Goal: Task Accomplishment & Management: Manage account settings

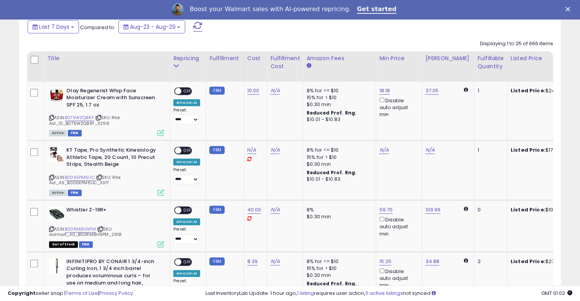
scroll to position [340, 0]
click at [275, 91] on link "N/A" at bounding box center [274, 91] width 9 height 8
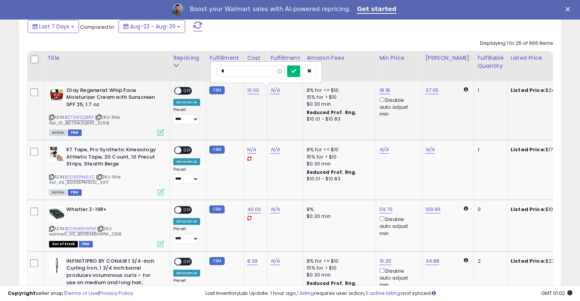
type input "*"
click at [300, 71] on button "submit" at bounding box center [293, 71] width 13 height 11
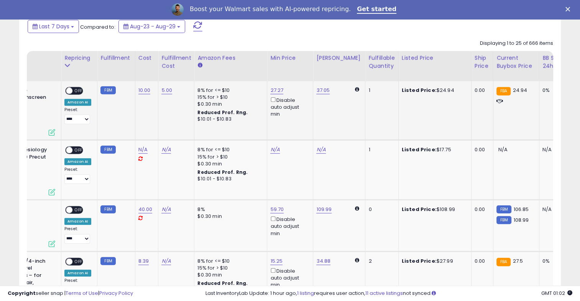
scroll to position [0, 0]
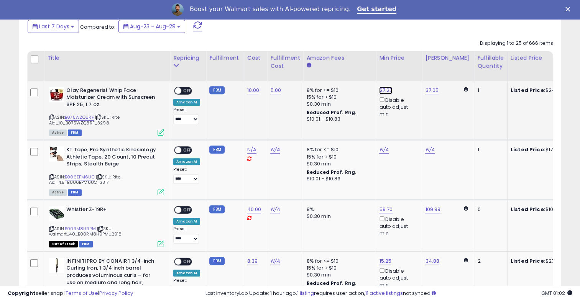
click at [382, 89] on link "27.27" at bounding box center [385, 91] width 13 height 8
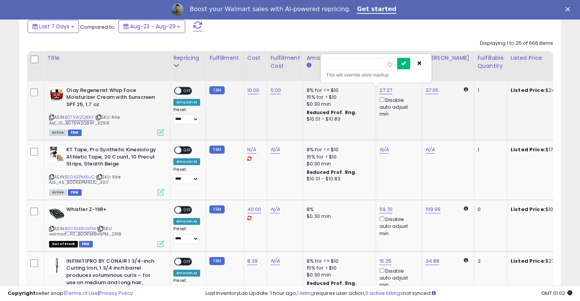
type input "*****"
click at [410, 67] on button "submit" at bounding box center [403, 63] width 13 height 11
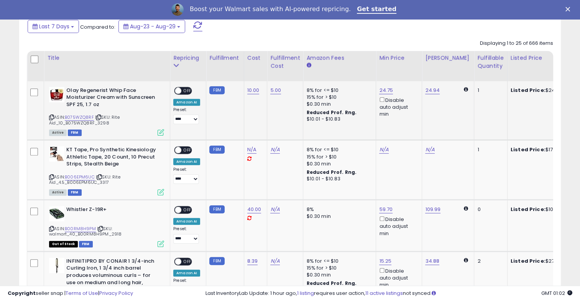
click at [187, 91] on span "OFF" at bounding box center [187, 90] width 12 height 7
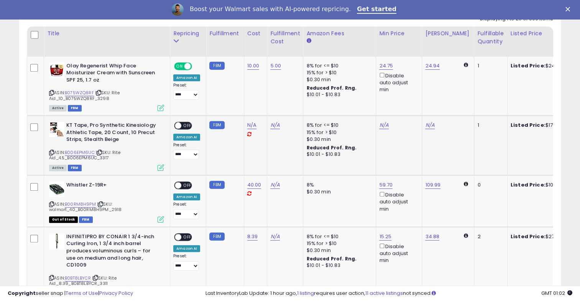
scroll to position [366, 0]
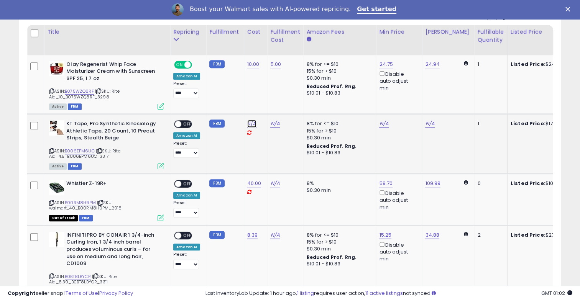
click at [251, 124] on link "N/A" at bounding box center [251, 124] width 9 height 8
type input "****"
click at [277, 107] on button "submit" at bounding box center [270, 104] width 13 height 11
click at [275, 123] on link "N/A" at bounding box center [274, 124] width 9 height 8
type input "*"
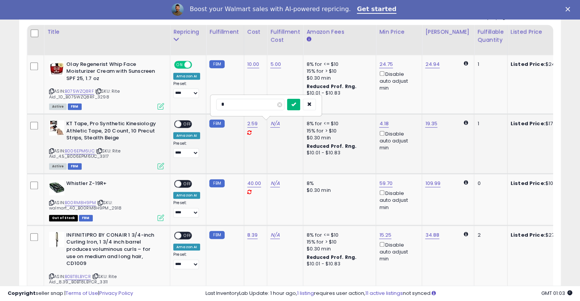
type input "*"
click at [296, 105] on icon "submit" at bounding box center [293, 104] width 5 height 5
click at [182, 126] on div "ON OFF" at bounding box center [175, 124] width 18 height 7
click at [189, 126] on span "OFF" at bounding box center [187, 124] width 12 height 7
click at [273, 185] on link "N/A" at bounding box center [274, 184] width 9 height 8
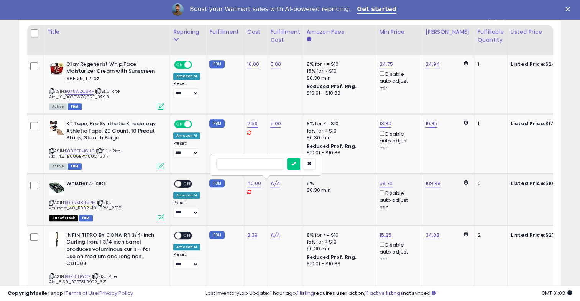
type input "*"
click at [296, 164] on icon "submit" at bounding box center [293, 163] width 5 height 5
click at [187, 183] on span "OFF" at bounding box center [187, 184] width 12 height 7
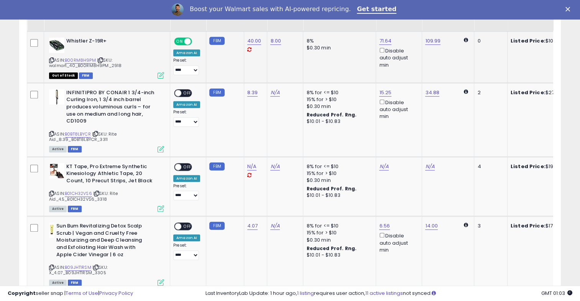
scroll to position [509, 0]
click at [274, 92] on link "N/A" at bounding box center [274, 93] width 9 height 8
type input "*"
click at [300, 74] on button "submit" at bounding box center [293, 72] width 13 height 11
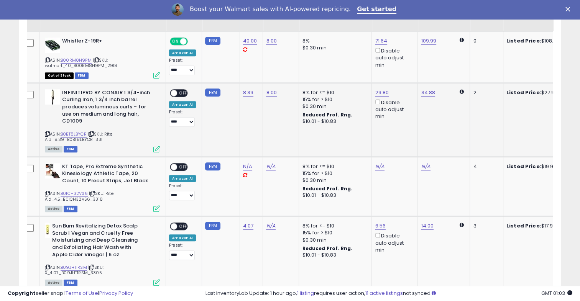
scroll to position [0, 0]
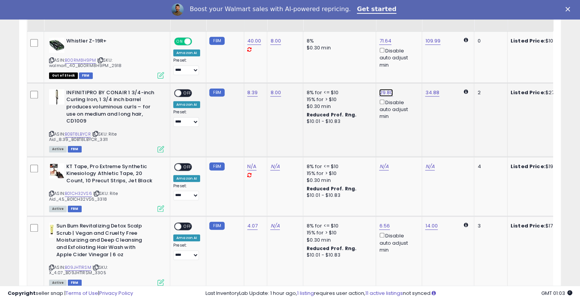
click at [386, 93] on link "29.80" at bounding box center [386, 93] width 14 height 8
click at [393, 66] on span at bounding box center [390, 66] width 5 height 5
type input "*****"
click at [411, 65] on button "submit" at bounding box center [403, 64] width 13 height 11
click at [187, 90] on span "OFF" at bounding box center [187, 93] width 12 height 7
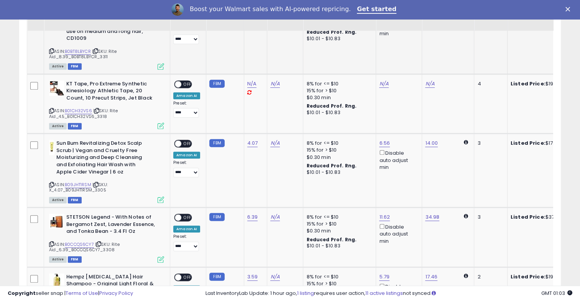
scroll to position [592, 0]
click at [253, 85] on link "N/A" at bounding box center [251, 84] width 9 height 8
type input "****"
click at [277, 64] on button "submit" at bounding box center [270, 63] width 13 height 11
click at [272, 80] on link "N/A" at bounding box center [274, 84] width 9 height 8
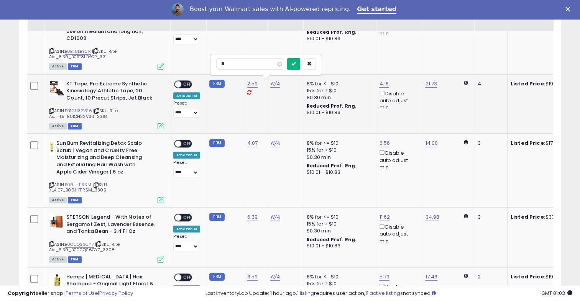
type input "*"
click at [300, 59] on button "submit" at bounding box center [293, 63] width 13 height 11
click at [186, 83] on span "OFF" at bounding box center [187, 84] width 12 height 7
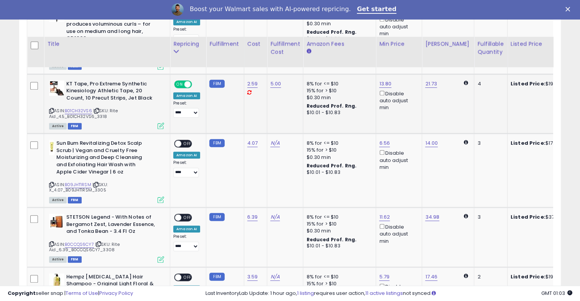
scroll to position [666, 0]
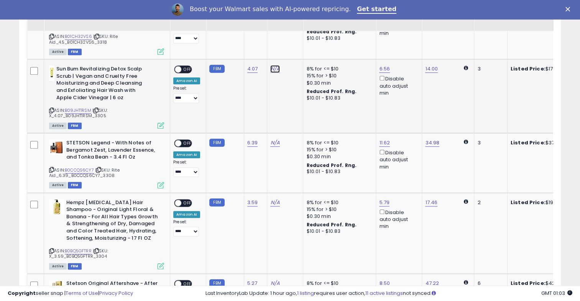
click at [274, 69] on link "N/A" at bounding box center [274, 69] width 9 height 8
type input "*"
click at [300, 46] on button "submit" at bounding box center [293, 48] width 13 height 11
click at [185, 66] on span "OFF" at bounding box center [187, 69] width 12 height 7
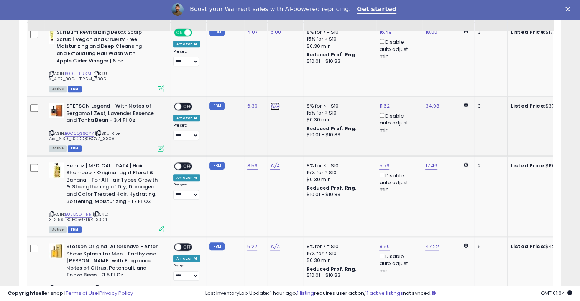
click at [275, 105] on link "N/A" at bounding box center [274, 106] width 9 height 8
type input "*"
click at [296, 85] on icon "submit" at bounding box center [293, 85] width 5 height 5
click at [189, 104] on span "OFF" at bounding box center [187, 106] width 12 height 7
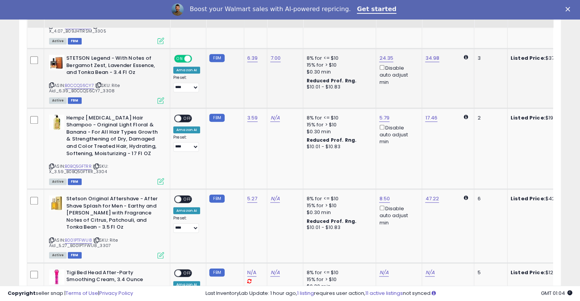
scroll to position [759, 0]
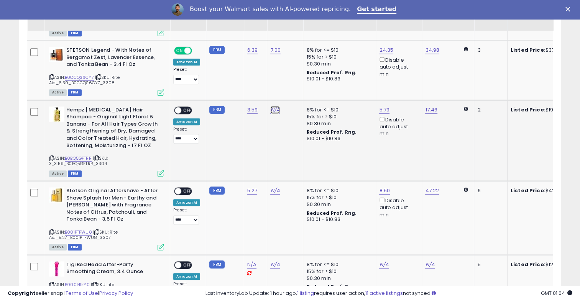
click at [273, 107] on link "N/A" at bounding box center [274, 110] width 9 height 8
type input "*"
click at [296, 89] on icon "submit" at bounding box center [293, 89] width 5 height 5
click at [386, 107] on link "21.07" at bounding box center [385, 110] width 12 height 8
click at [392, 80] on span at bounding box center [389, 82] width 5 height 5
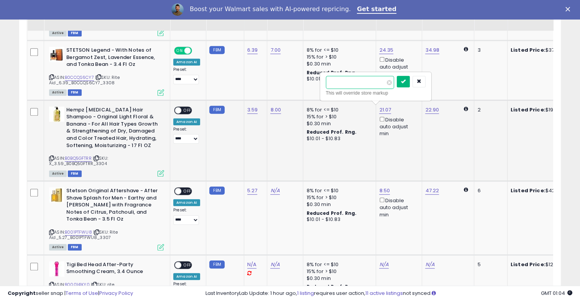
type input "*****"
click at [410, 86] on button "submit" at bounding box center [403, 81] width 13 height 11
click at [190, 108] on span "OFF" at bounding box center [187, 110] width 12 height 7
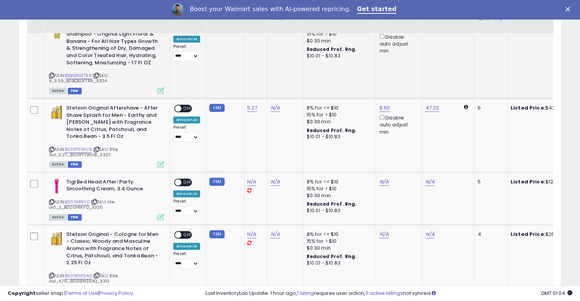
scroll to position [844, 0]
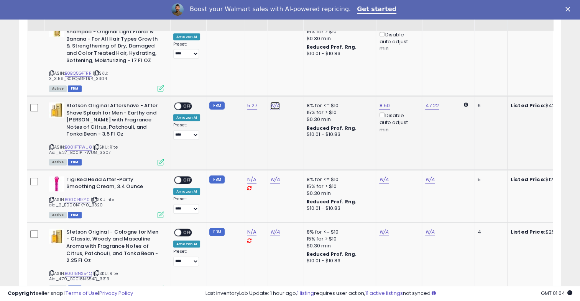
click at [274, 103] on link "N/A" at bounding box center [274, 106] width 9 height 8
type input "*"
click at [300, 85] on button "submit" at bounding box center [293, 84] width 13 height 11
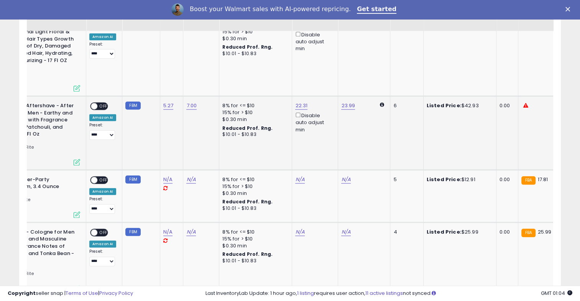
scroll to position [0, 0]
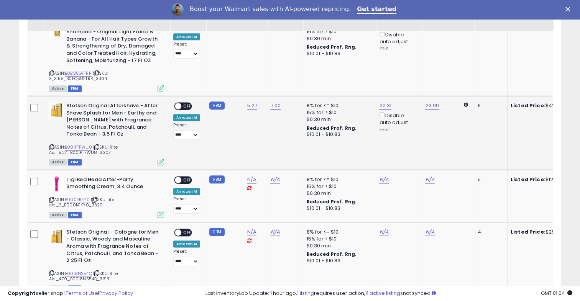
click at [188, 103] on span "OFF" at bounding box center [187, 106] width 12 height 7
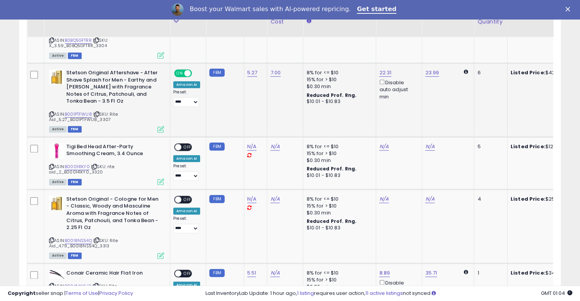
scroll to position [895, 0]
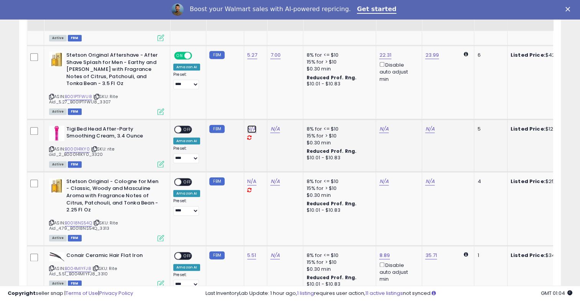
click at [253, 127] on link "N/A" at bounding box center [251, 129] width 9 height 8
type input "*"
click at [277, 111] on button "submit" at bounding box center [270, 107] width 13 height 11
click at [273, 127] on link "N/A" at bounding box center [274, 129] width 9 height 8
type input "*"
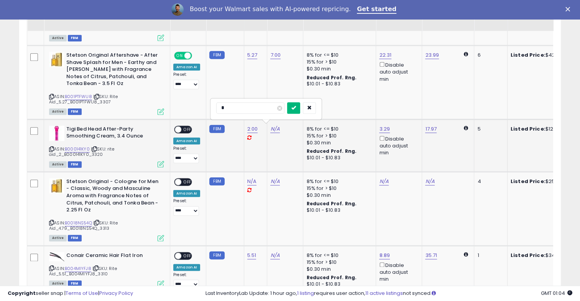
click at [296, 107] on icon "submit" at bounding box center [293, 107] width 5 height 5
click at [188, 129] on span "OFF" at bounding box center [187, 129] width 12 height 7
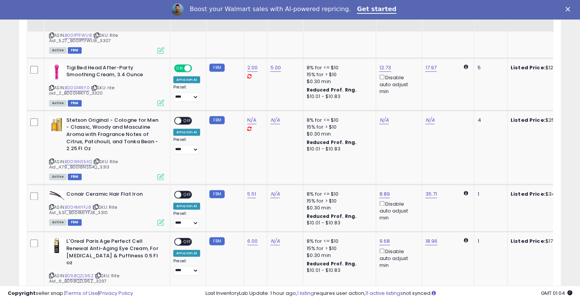
scroll to position [958, 0]
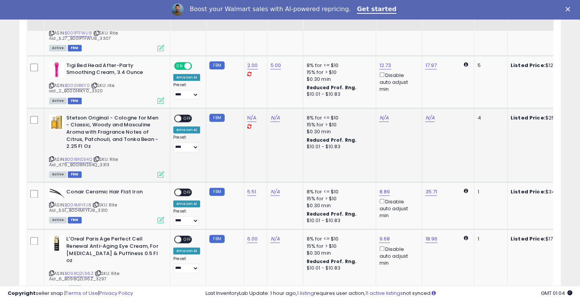
click at [257, 117] on div "N/A" at bounding box center [254, 123] width 14 height 16
click at [251, 118] on link "N/A" at bounding box center [251, 118] width 9 height 8
type input "****"
click at [277, 100] on button "submit" at bounding box center [270, 96] width 13 height 11
click at [273, 115] on link "N/A" at bounding box center [274, 118] width 9 height 8
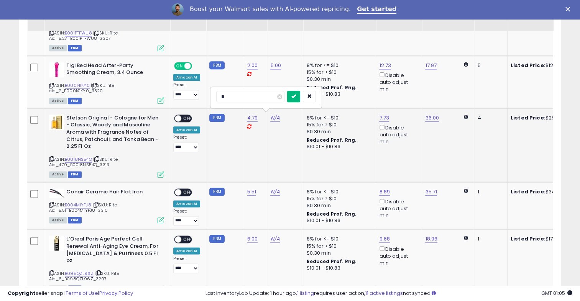
type input "*"
click at [300, 99] on button "submit" at bounding box center [293, 96] width 13 height 11
click at [187, 117] on span "OFF" at bounding box center [187, 118] width 12 height 7
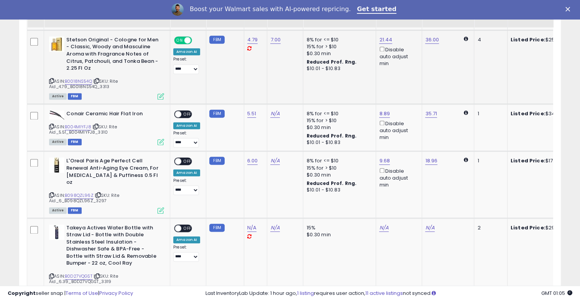
scroll to position [1043, 0]
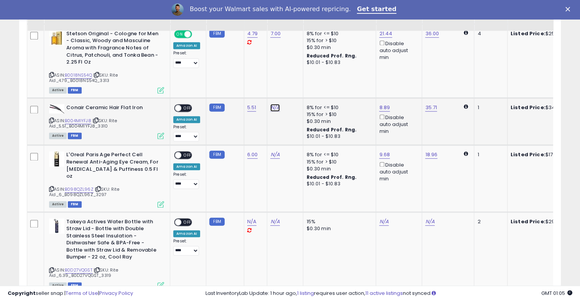
click at [274, 106] on link "N/A" at bounding box center [274, 108] width 9 height 8
type input "*"
click at [296, 87] on icon "submit" at bounding box center [293, 86] width 5 height 5
click at [186, 105] on span "OFF" at bounding box center [187, 108] width 12 height 7
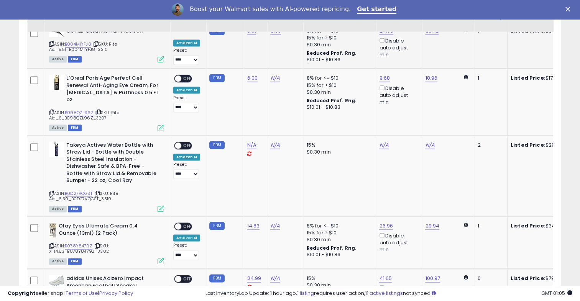
scroll to position [1120, 0]
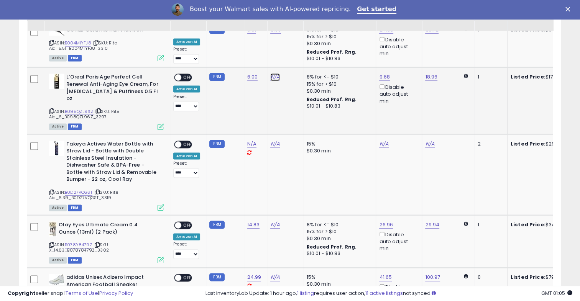
click at [274, 76] on link "N/A" at bounding box center [274, 77] width 9 height 8
type input "*"
click at [300, 56] on button "submit" at bounding box center [293, 54] width 13 height 11
click at [383, 74] on link "20.00" at bounding box center [386, 77] width 14 height 8
click at [393, 49] on span at bounding box center [390, 48] width 5 height 5
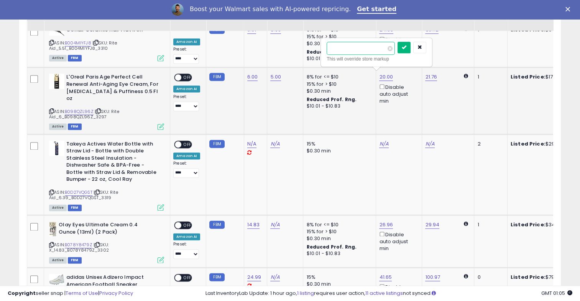
type input "*****"
click at [406, 47] on icon "submit" at bounding box center [404, 47] width 5 height 5
click at [188, 76] on span "OFF" at bounding box center [187, 77] width 12 height 7
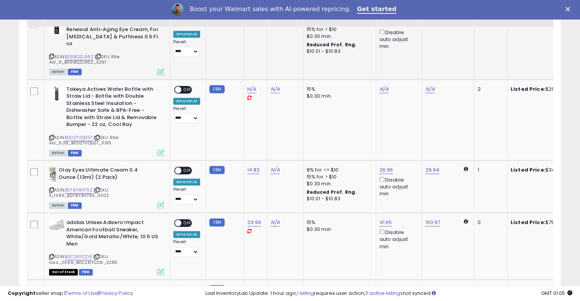
scroll to position [1176, 0]
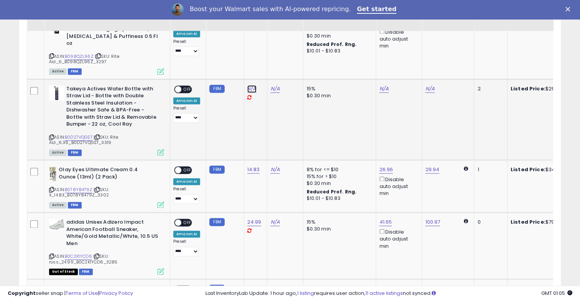
click at [250, 85] on link "N/A" at bounding box center [251, 89] width 9 height 8
type input "****"
click at [273, 61] on icon "submit" at bounding box center [270, 59] width 5 height 5
click at [273, 85] on link "N/A" at bounding box center [274, 89] width 9 height 8
type input "*"
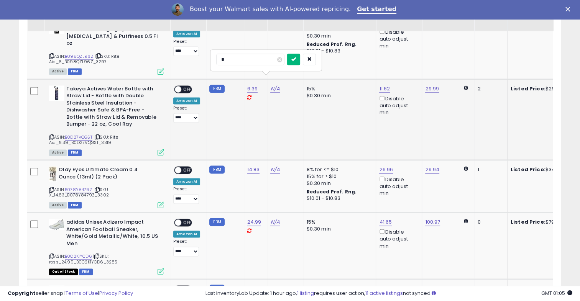
click at [296, 60] on icon "submit" at bounding box center [293, 59] width 5 height 5
click at [184, 86] on div "ON OFF" at bounding box center [175, 89] width 18 height 7
click at [184, 86] on span "OFF" at bounding box center [187, 89] width 12 height 7
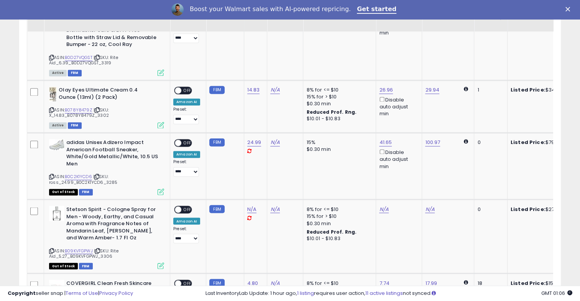
scroll to position [1256, 0]
click at [274, 86] on link "N/A" at bounding box center [274, 90] width 9 height 8
type input "*"
click at [310, 53] on div "*" at bounding box center [266, 61] width 110 height 20
click at [296, 58] on icon "submit" at bounding box center [293, 59] width 5 height 5
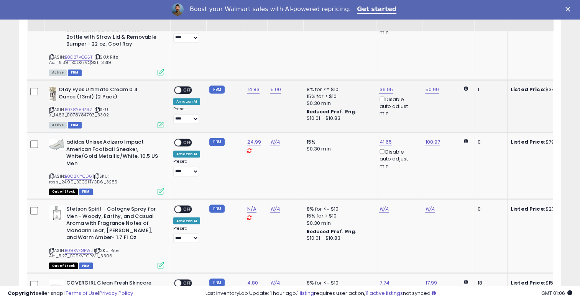
click at [285, 97] on td "5.00" at bounding box center [285, 106] width 36 height 53
click at [388, 86] on link "36.05" at bounding box center [386, 90] width 14 height 8
click at [393, 53] on span at bounding box center [390, 53] width 5 height 5
type input "*****"
click at [406, 51] on icon "submit" at bounding box center [404, 52] width 5 height 5
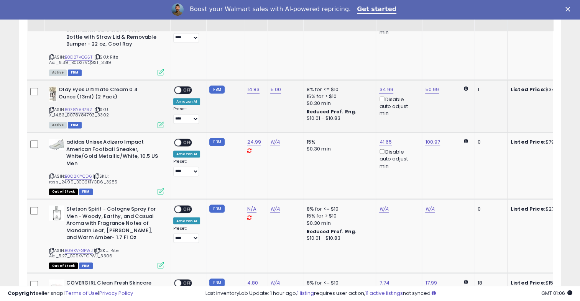
click at [191, 87] on span "OFF" at bounding box center [187, 90] width 12 height 7
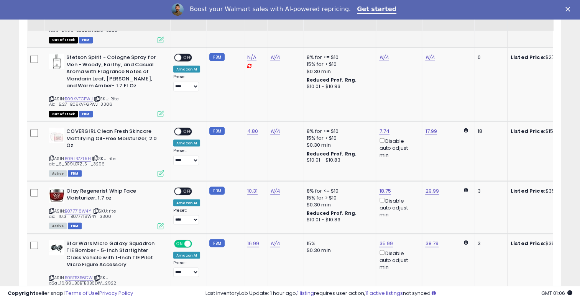
scroll to position [1417, 0]
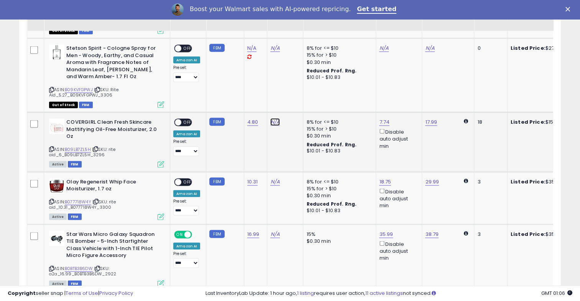
click at [273, 118] on link "N/A" at bounding box center [274, 122] width 9 height 8
type input "*"
click at [296, 89] on icon "submit" at bounding box center [293, 91] width 5 height 5
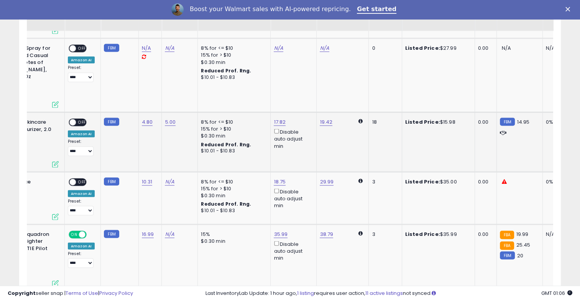
scroll to position [0, 90]
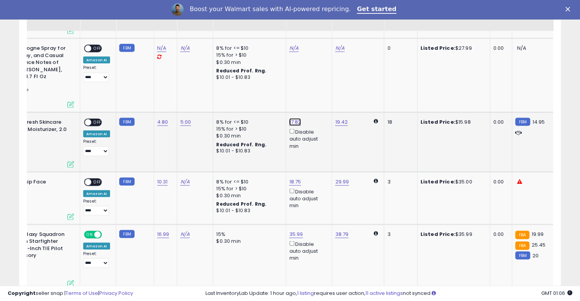
click at [295, 118] on link "17.82" at bounding box center [295, 122] width 12 height 8
click at [302, 85] on span at bounding box center [299, 85] width 5 height 5
type input "*****"
click at [315, 84] on icon "submit" at bounding box center [313, 84] width 5 height 5
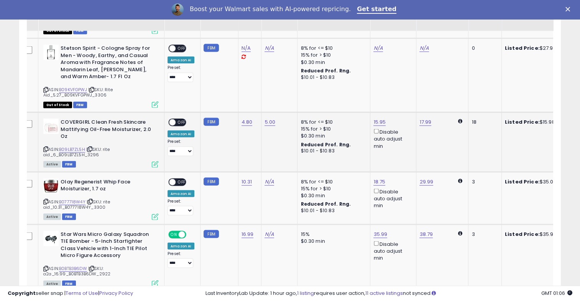
scroll to position [0, 0]
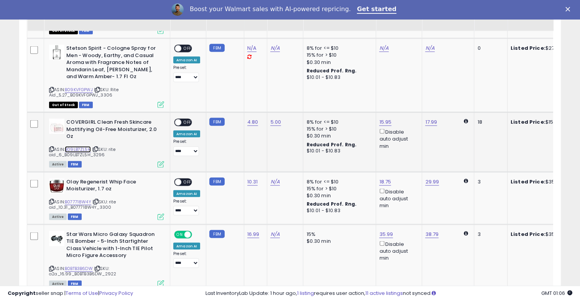
click at [82, 146] on link "B09LB7ZL5H" at bounding box center [78, 149] width 26 height 7
click at [387, 118] on link "15.95" at bounding box center [385, 122] width 12 height 8
drag, startPoint x: 354, startPoint y: 87, endPoint x: 303, endPoint y: 79, distance: 52.0
type input "*****"
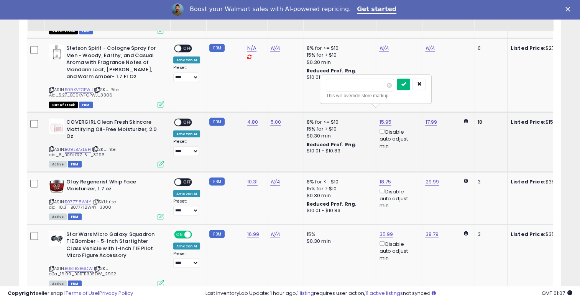
click at [406, 84] on icon "submit" at bounding box center [403, 84] width 5 height 5
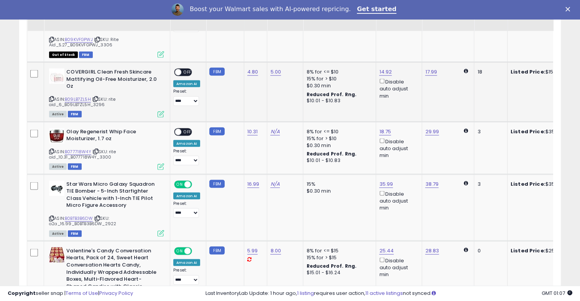
scroll to position [1467, 0]
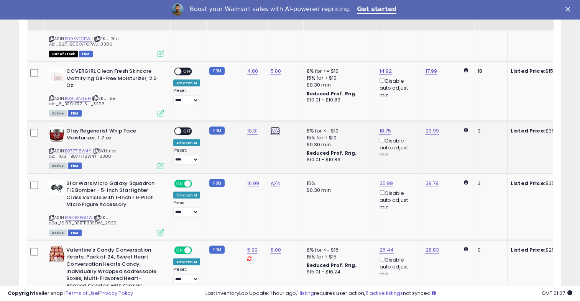
click at [275, 127] on link "N/A" at bounding box center [274, 131] width 9 height 8
type input "*"
click at [300, 96] on button "submit" at bounding box center [293, 100] width 13 height 11
click at [184, 69] on span "OFF" at bounding box center [187, 72] width 12 height 7
click at [189, 128] on span "OFF" at bounding box center [187, 131] width 12 height 7
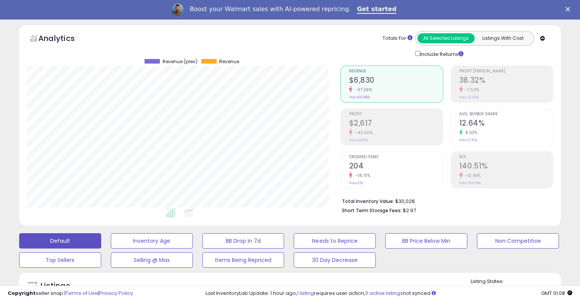
scroll to position [0, 0]
